Goal: Information Seeking & Learning: Learn about a topic

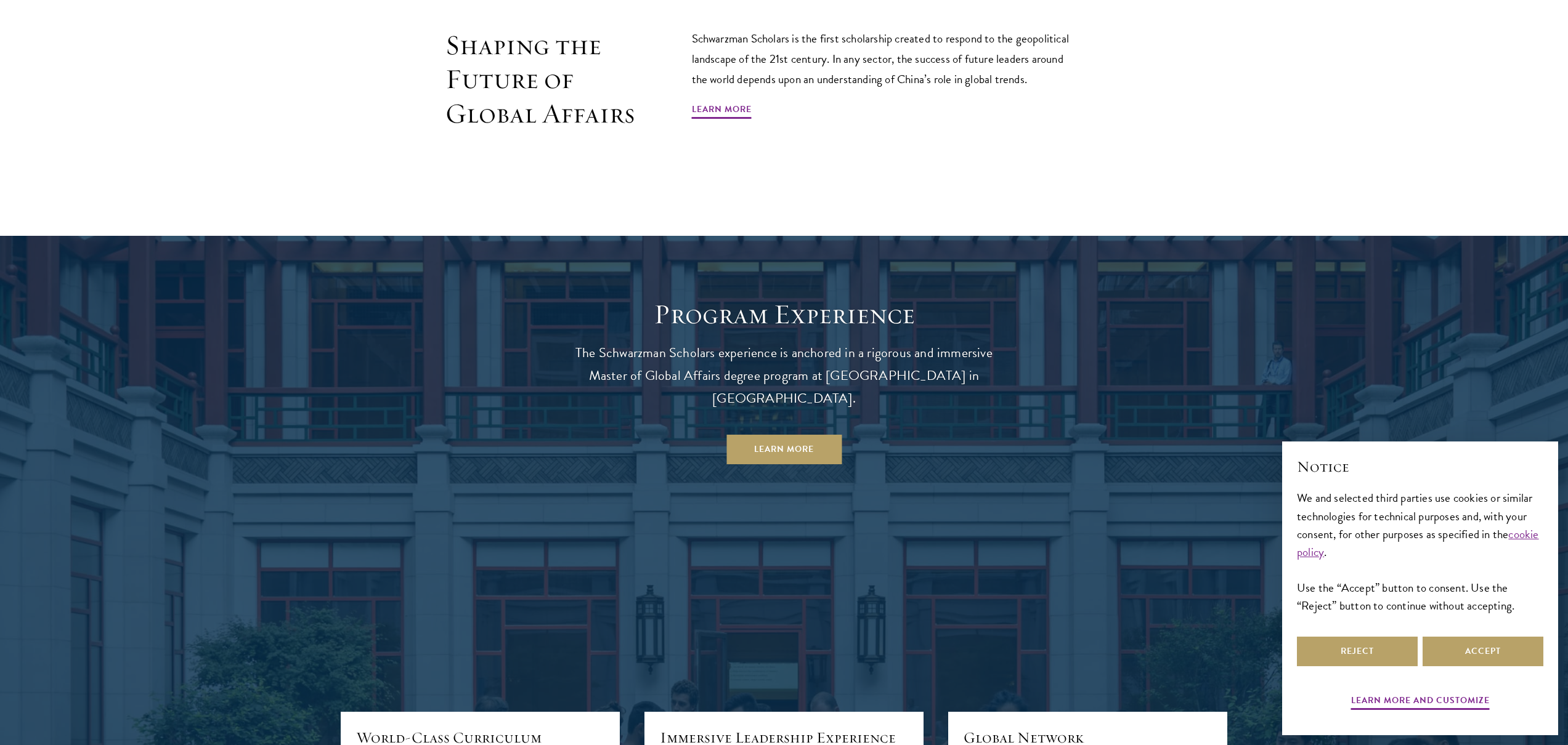
scroll to position [1360, 0]
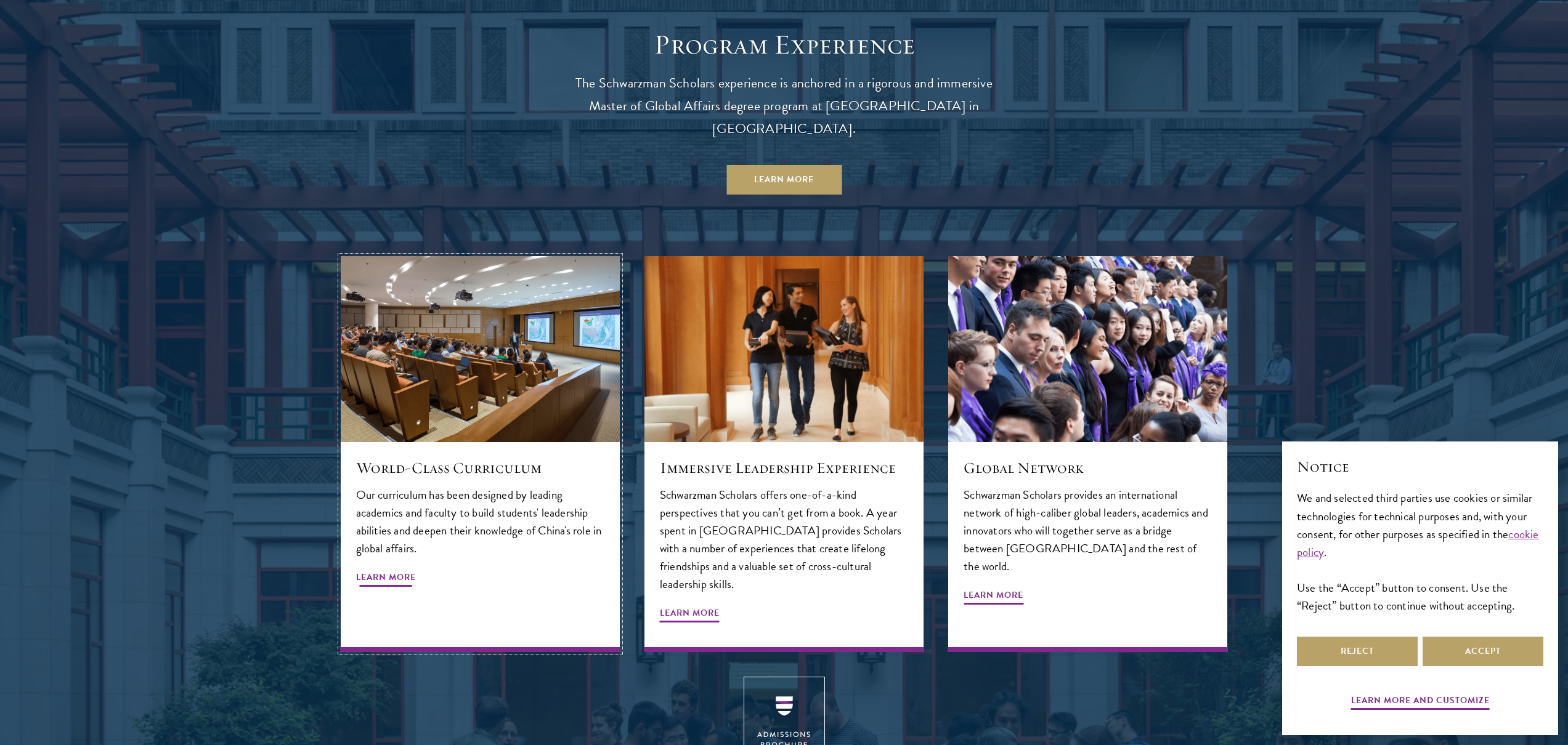
click at [362, 568] on div "World-Class Curriculum Our curriculum has been designed by leading academics an…" at bounding box center [480, 547] width 280 height 210
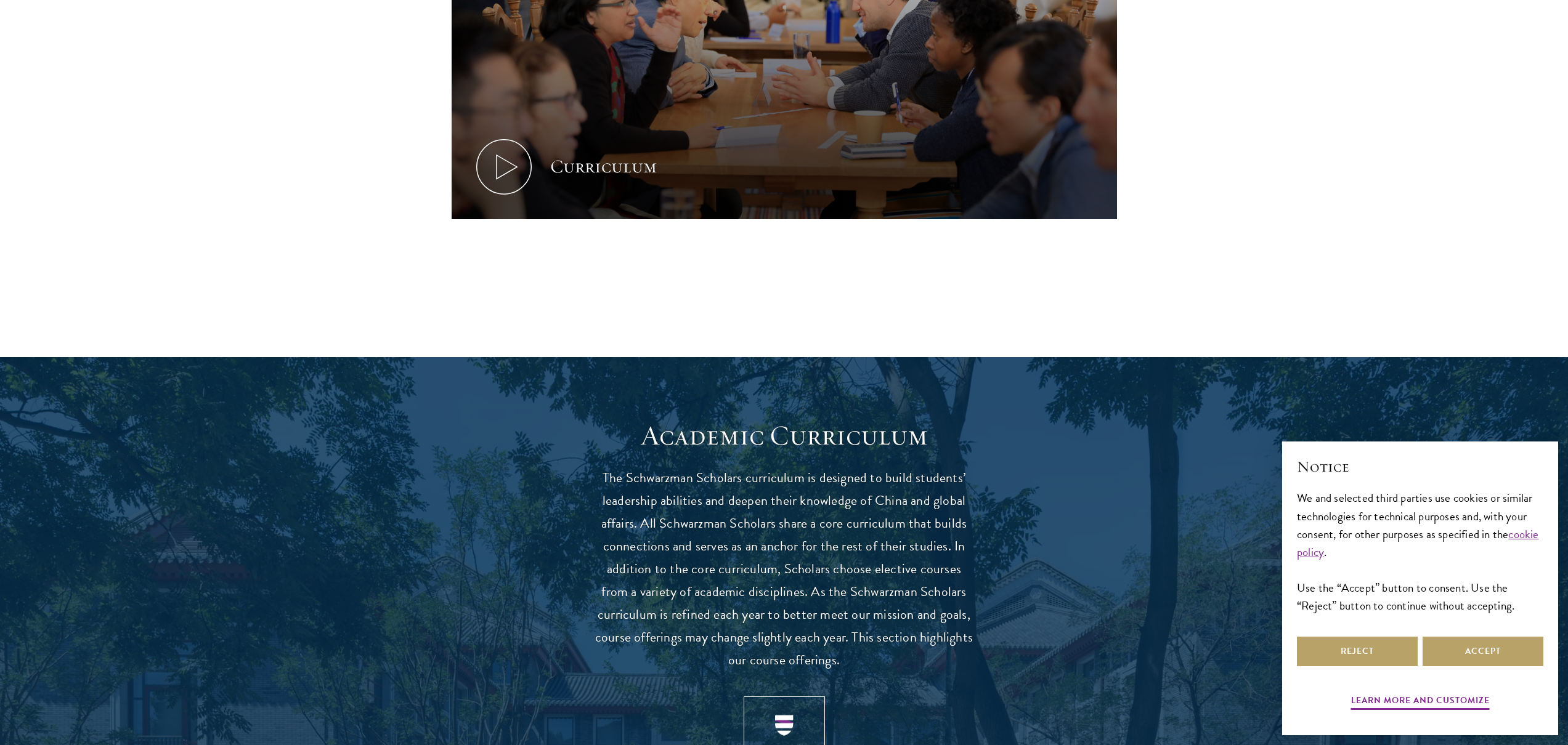
scroll to position [986, 0]
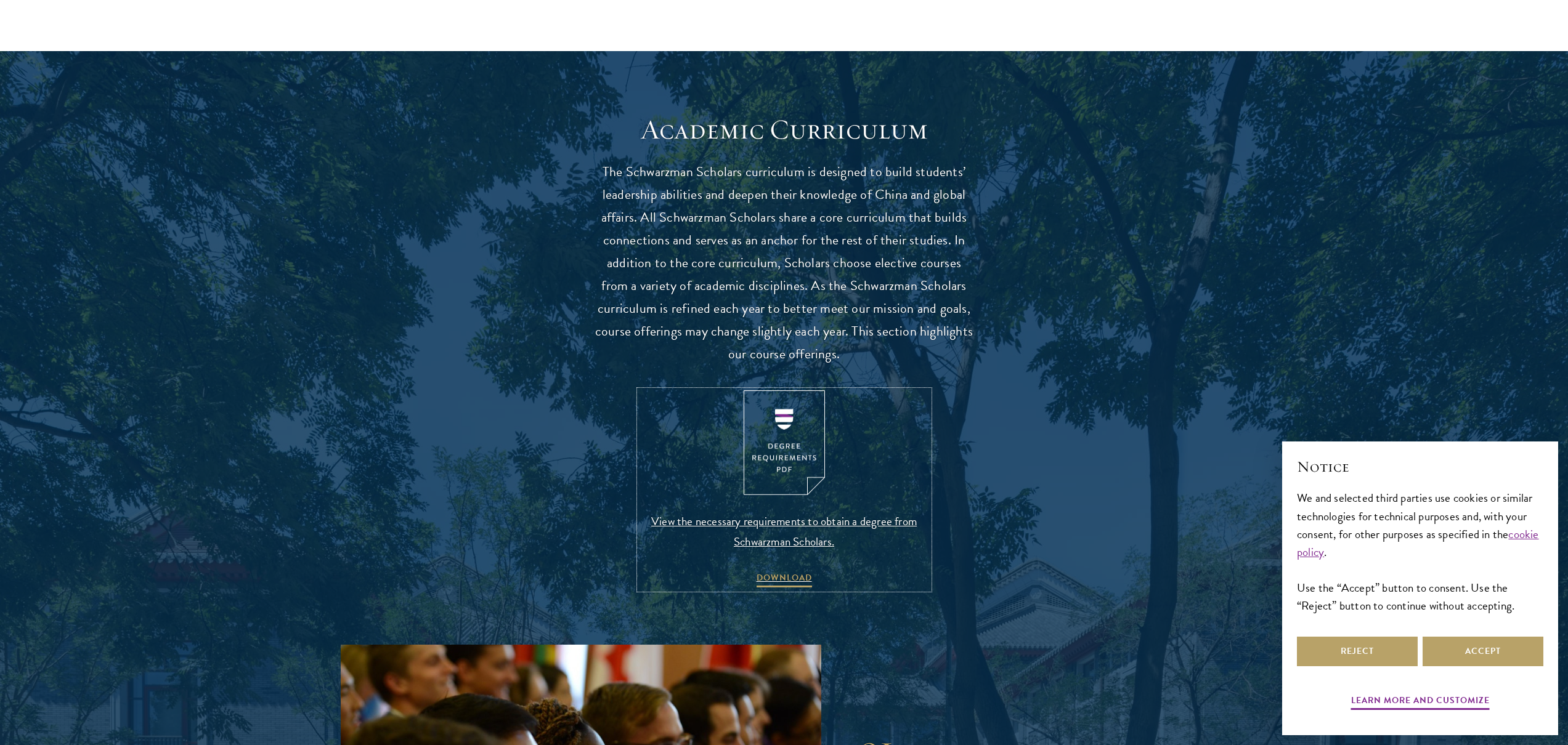
click at [770, 459] on img at bounding box center [784, 443] width 81 height 105
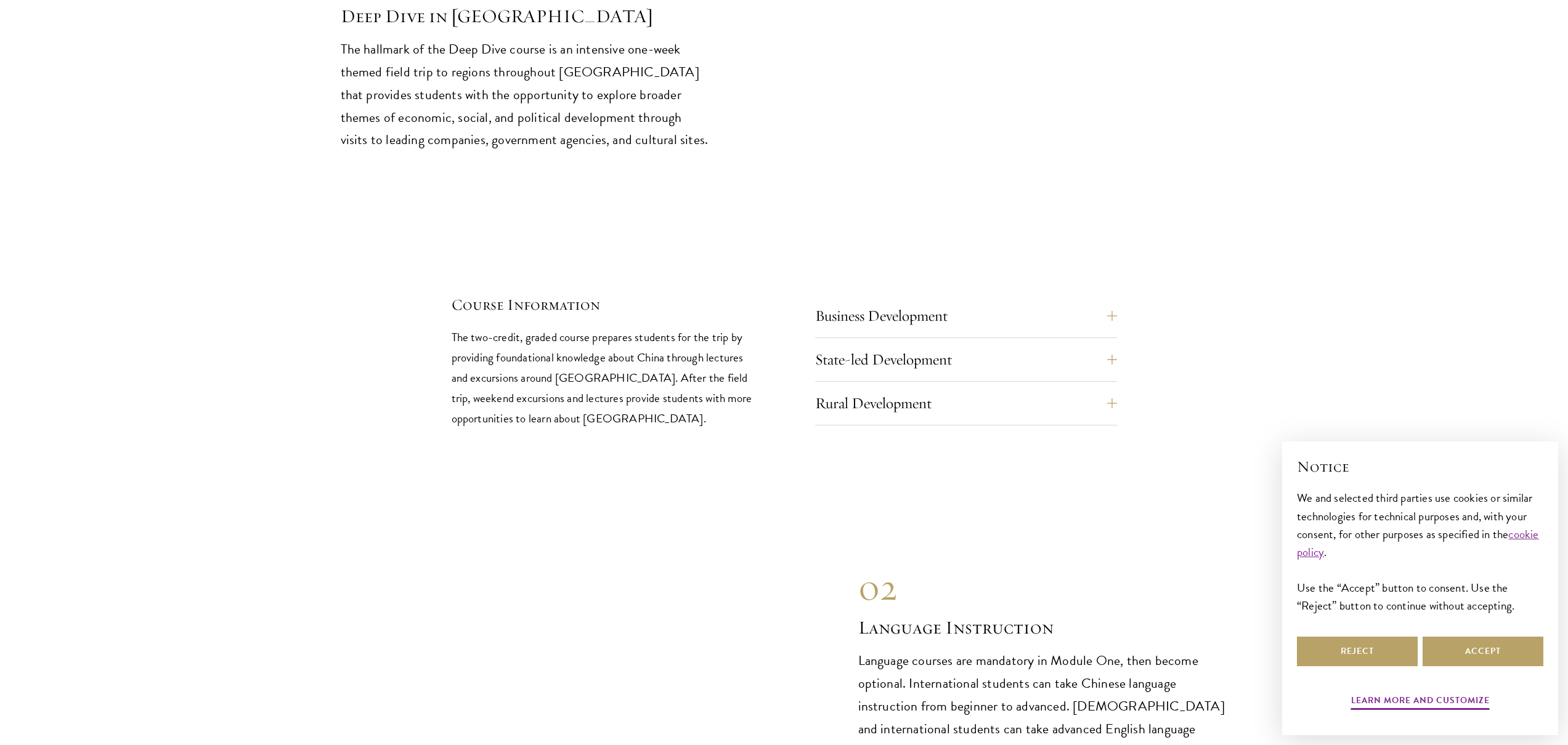
scroll to position [5330, 0]
